Goal: Book appointment/travel/reservation

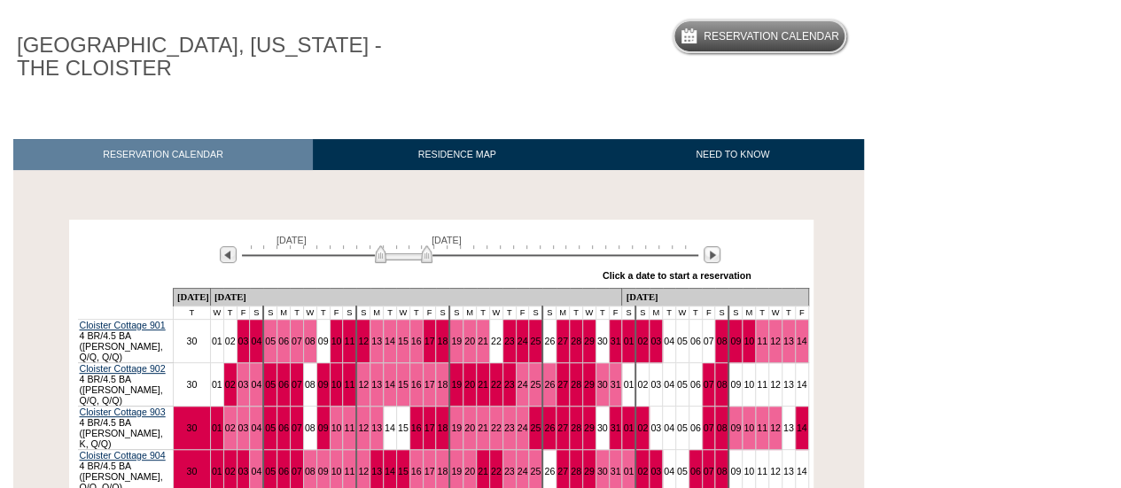
scroll to position [149, 0]
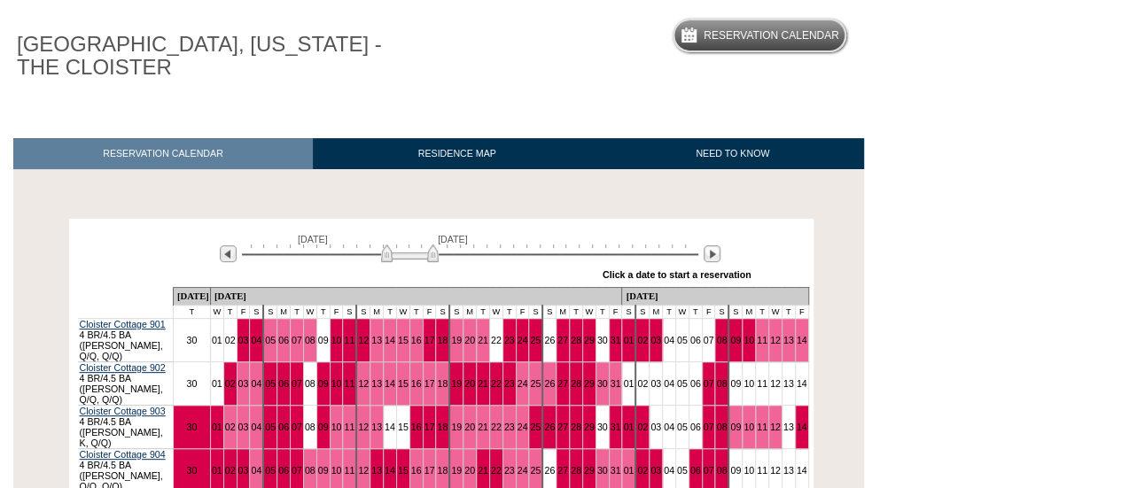
click at [418, 258] on img at bounding box center [410, 254] width 58 height 18
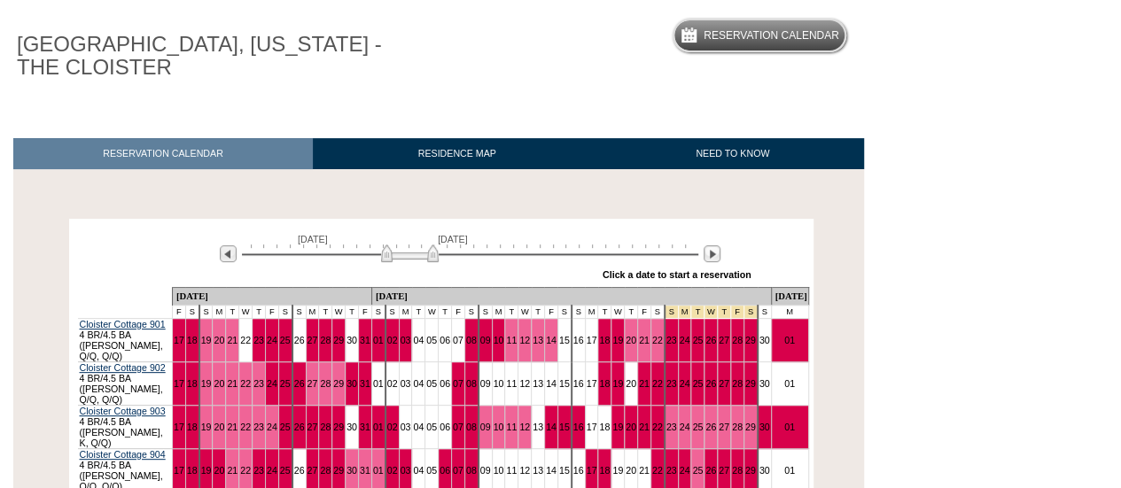
scroll to position [178, 0]
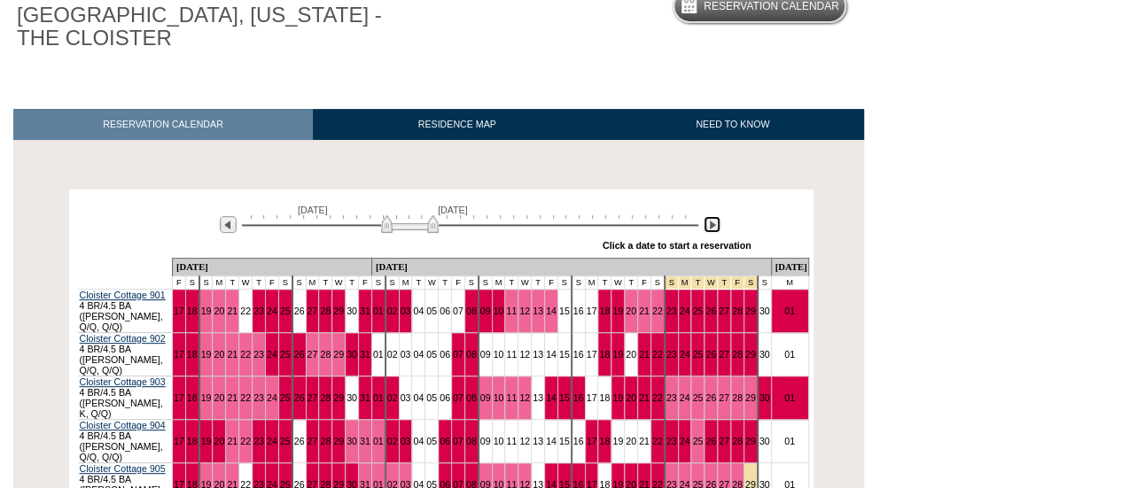
click at [716, 231] on img at bounding box center [712, 224] width 17 height 17
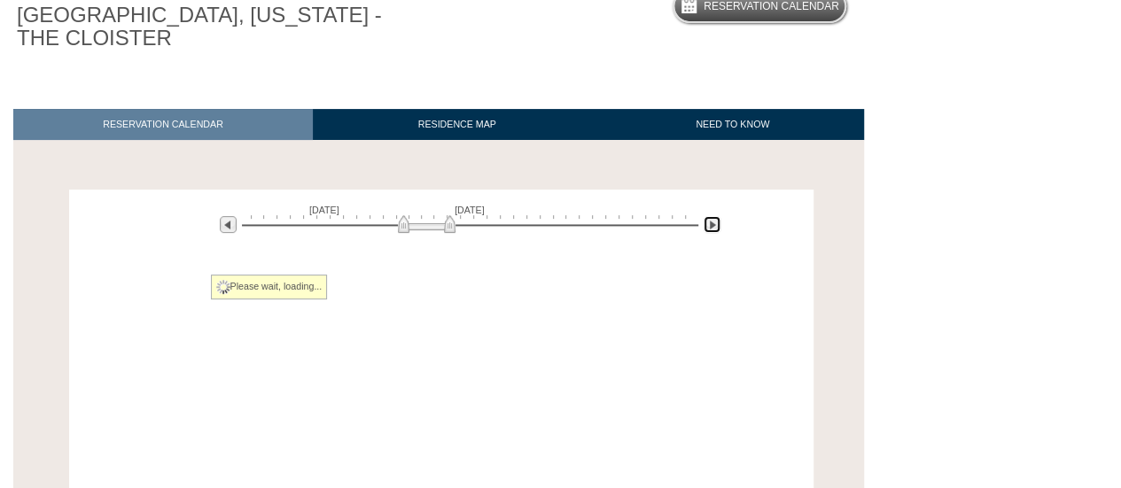
click at [716, 231] on img at bounding box center [712, 224] width 17 height 17
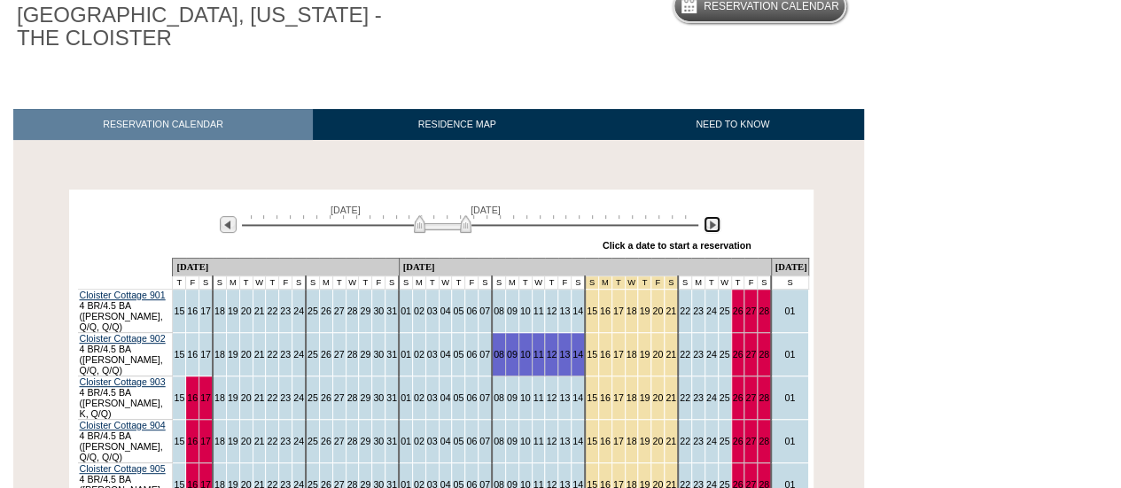
click at [716, 230] on img at bounding box center [712, 224] width 17 height 17
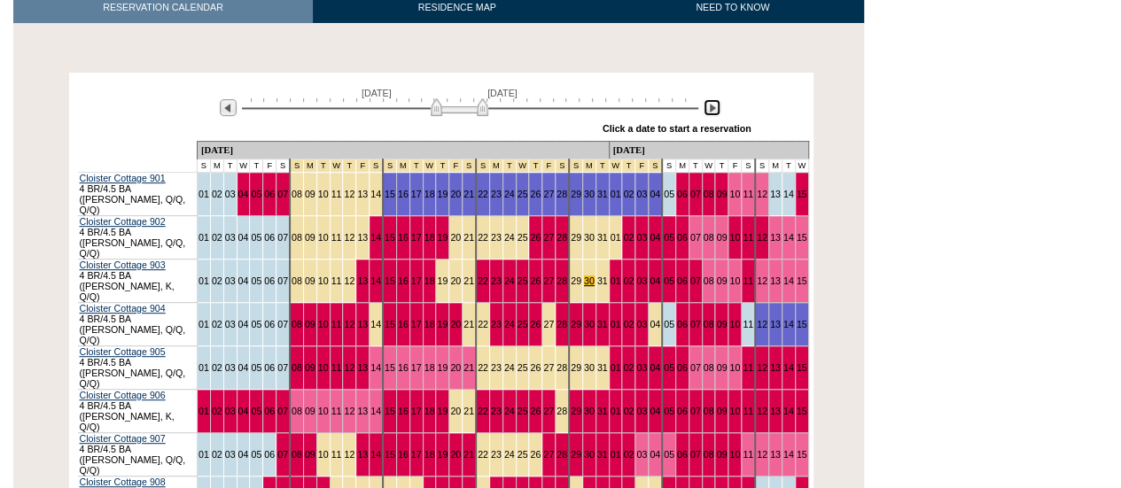
scroll to position [373, 0]
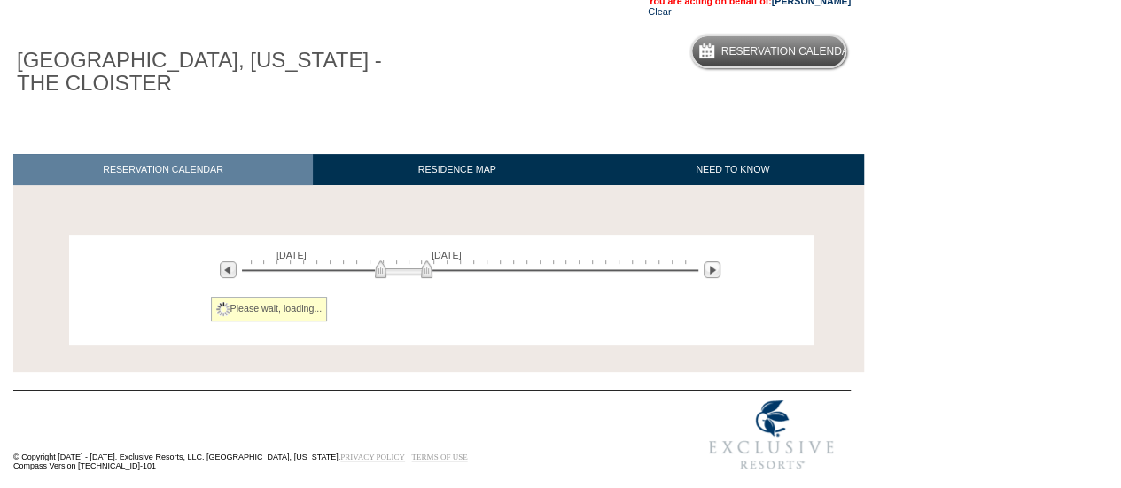
scroll to position [136, 0]
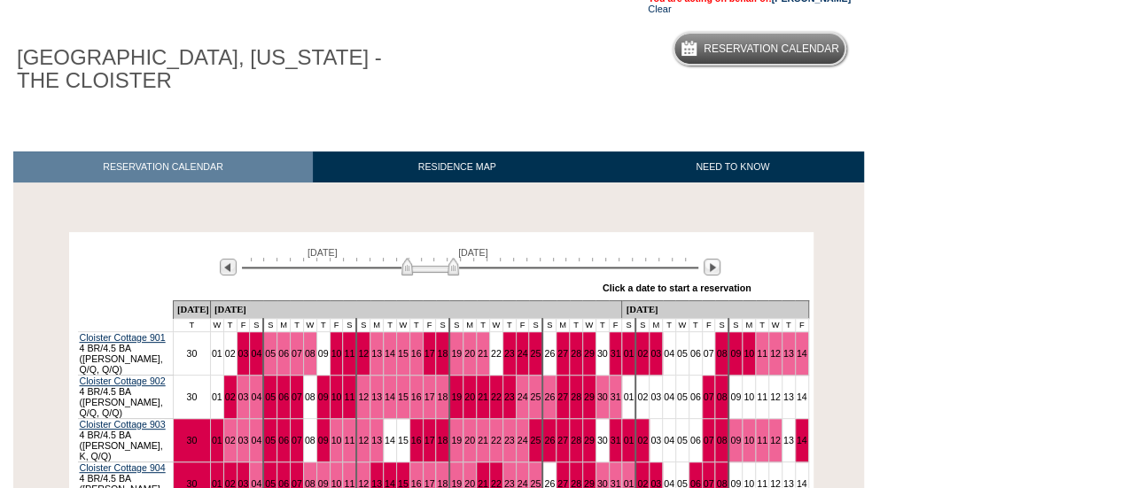
drag, startPoint x: 399, startPoint y: 276, endPoint x: 427, endPoint y: 276, distance: 28.4
click at [427, 276] on img at bounding box center [431, 267] width 58 height 18
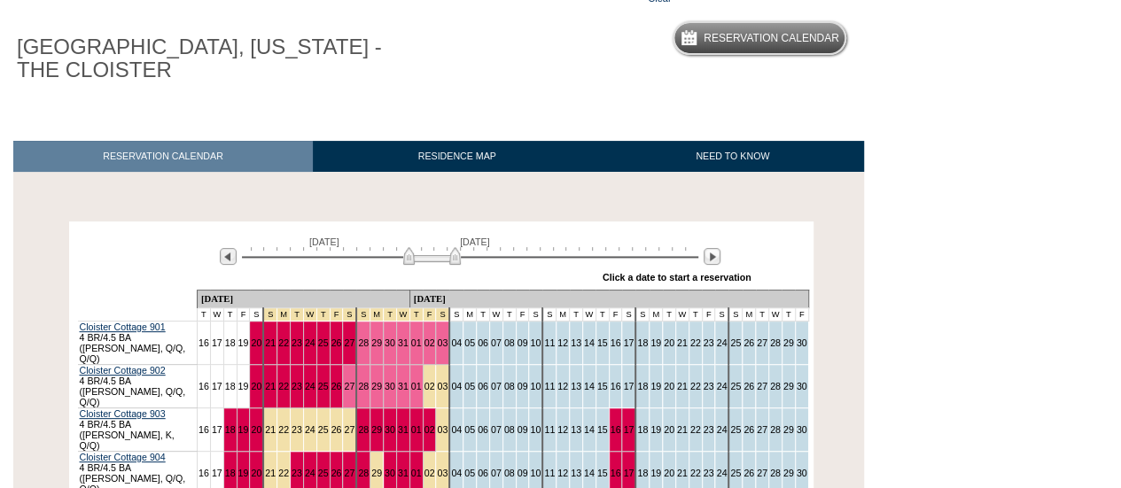
scroll to position [147, 0]
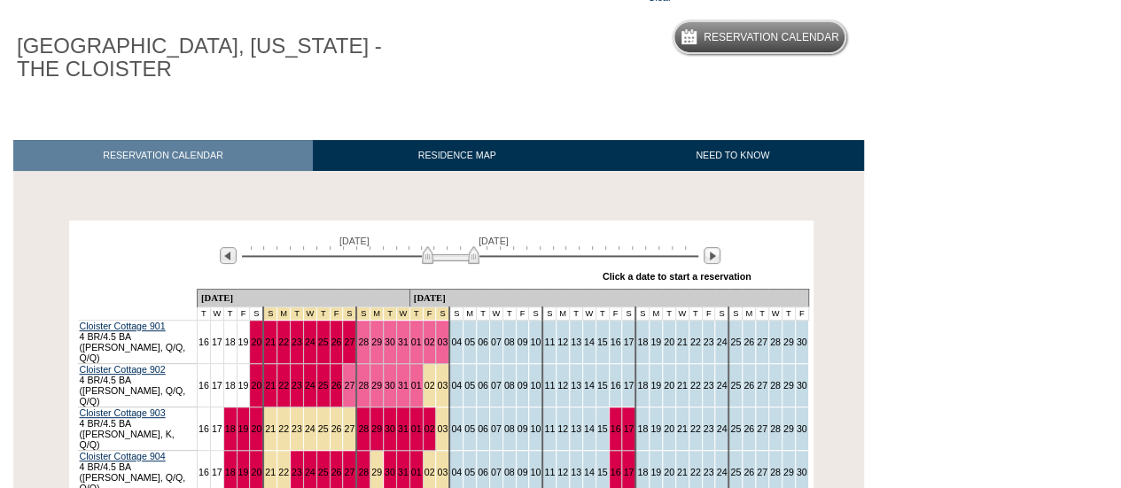
drag, startPoint x: 417, startPoint y: 259, endPoint x: 438, endPoint y: 258, distance: 21.3
click at [438, 258] on img at bounding box center [451, 255] width 58 height 18
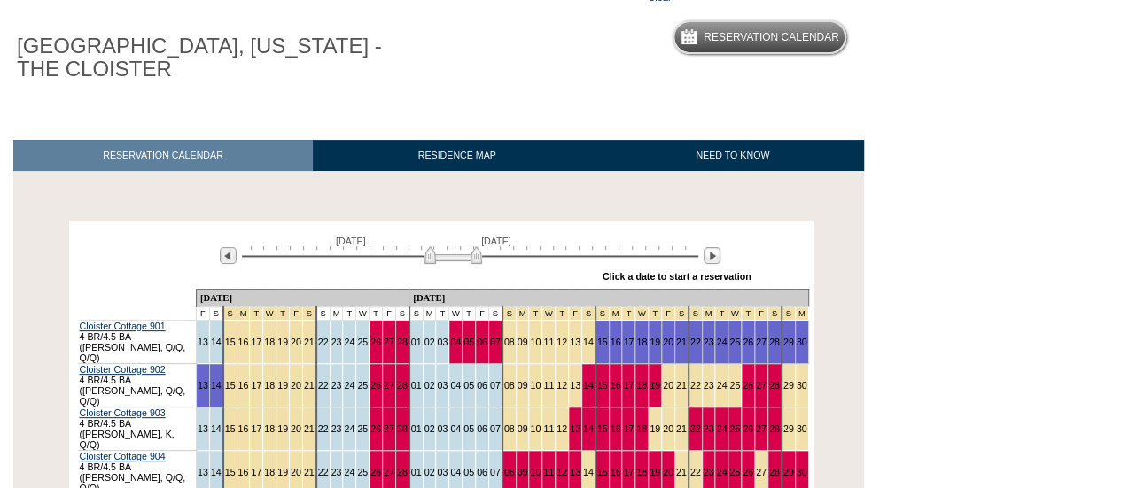
scroll to position [227, 0]
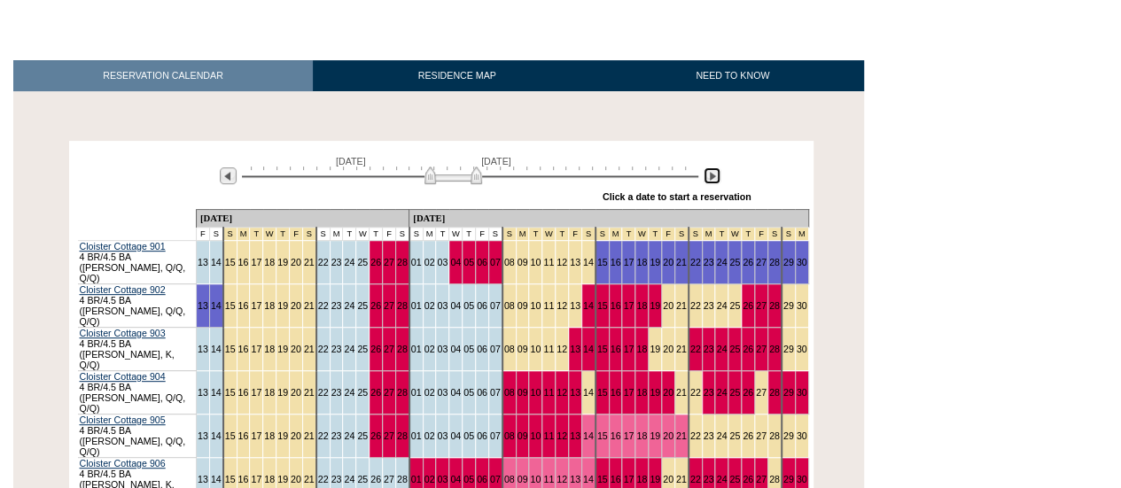
click at [716, 175] on img at bounding box center [712, 176] width 17 height 17
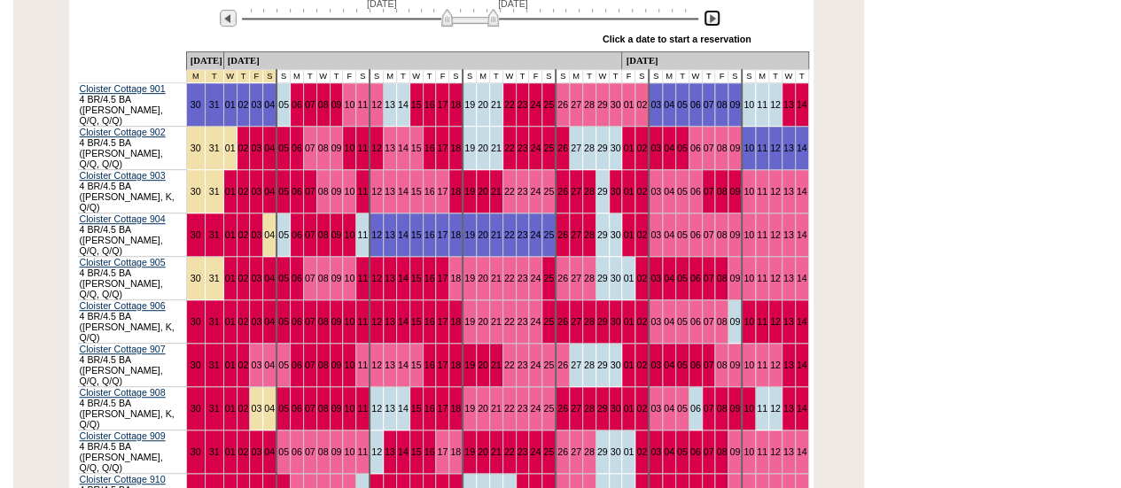
scroll to position [384, 0]
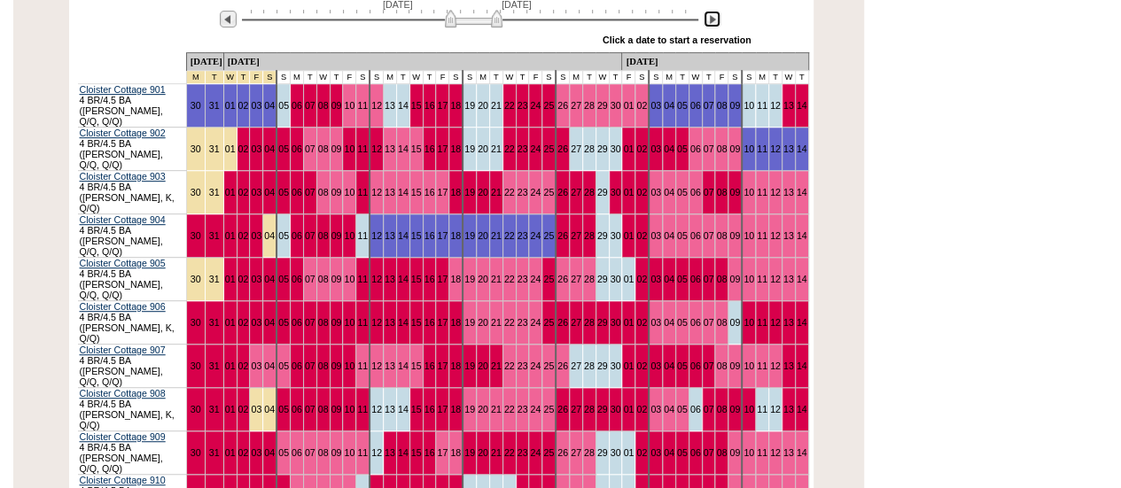
click at [472, 24] on img at bounding box center [474, 19] width 58 height 18
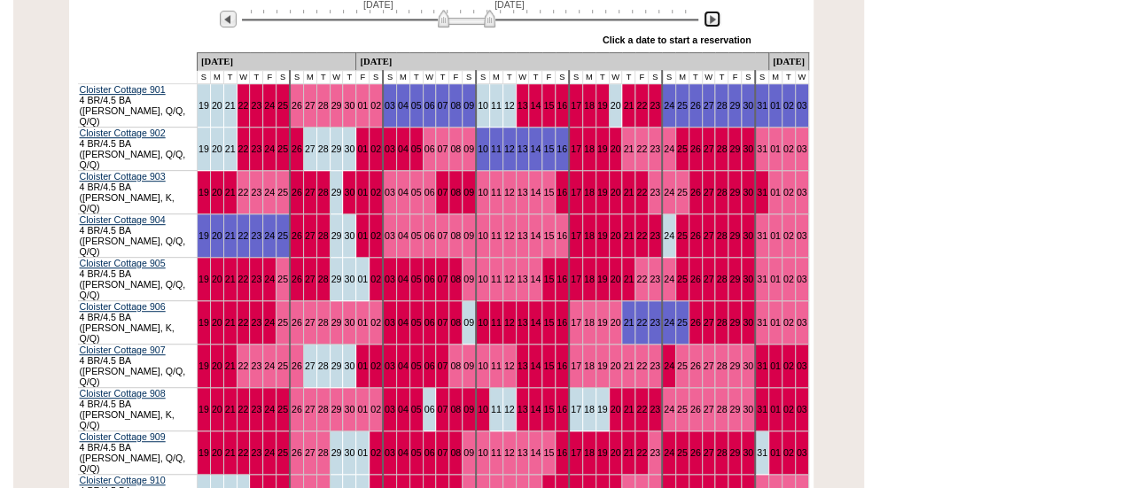
drag, startPoint x: 456, startPoint y: 27, endPoint x: 446, endPoint y: 27, distance: 10.6
click at [446, 27] on img at bounding box center [467, 19] width 58 height 18
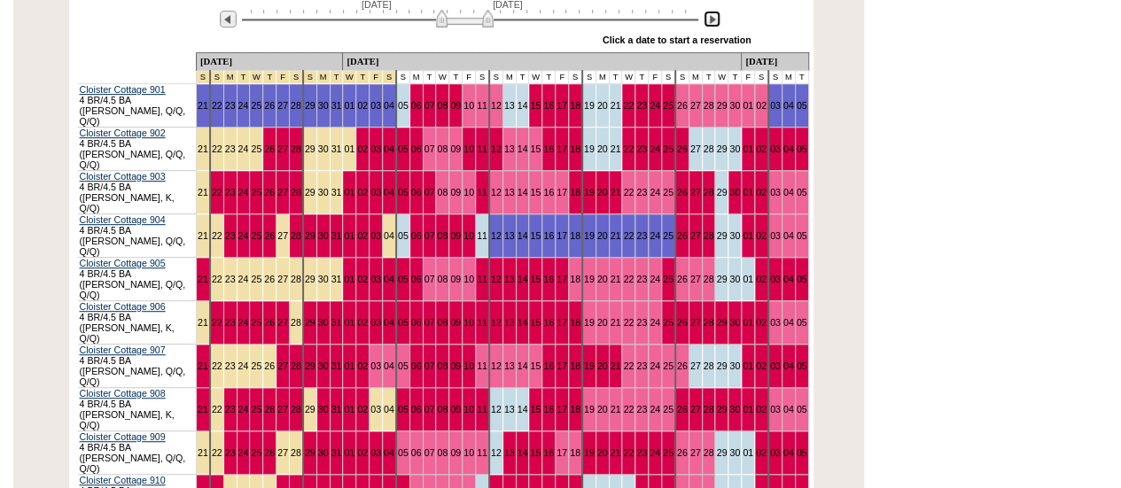
click at [443, 24] on img at bounding box center [465, 19] width 58 height 18
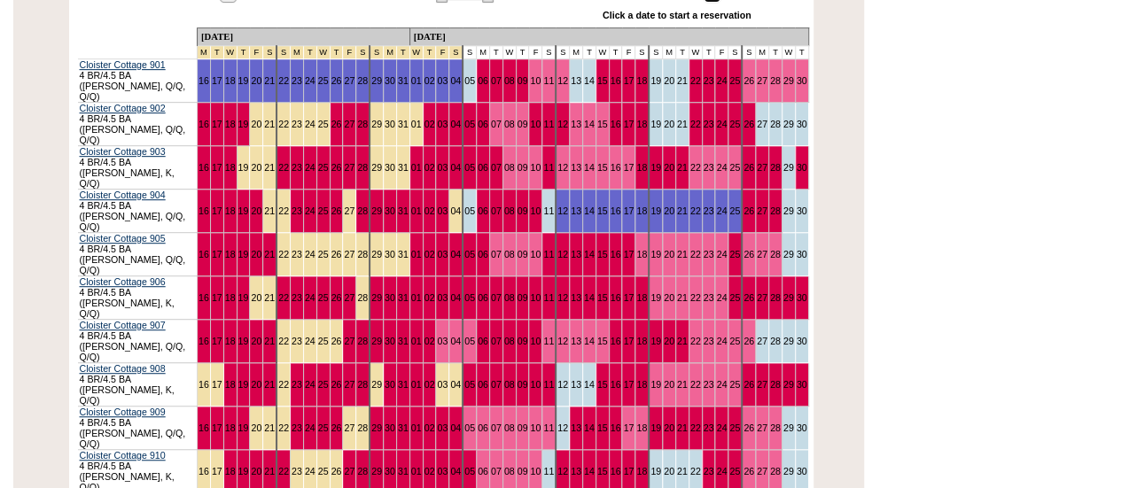
scroll to position [407, 0]
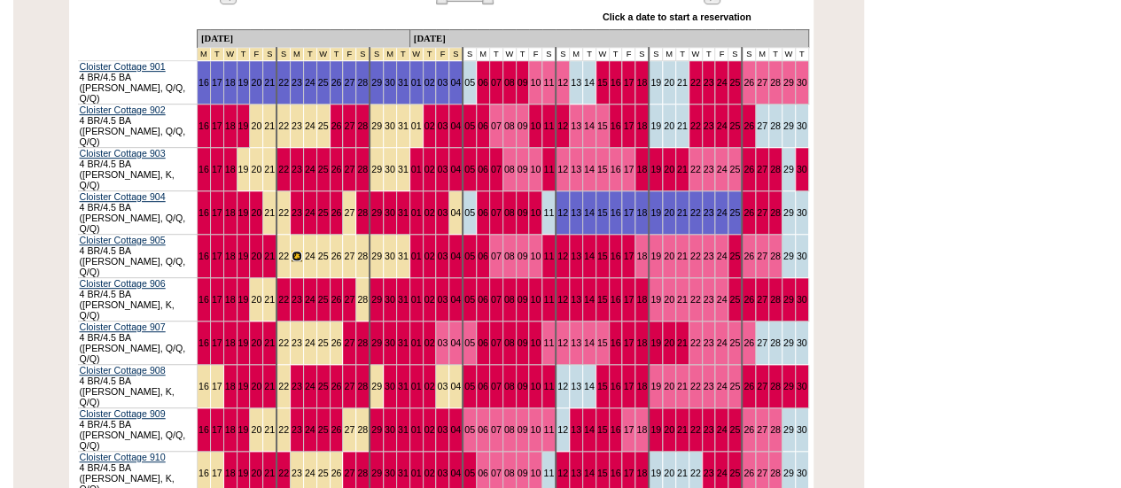
click at [294, 251] on link "23" at bounding box center [297, 256] width 11 height 11
